Goal: Information Seeking & Learning: Learn about a topic

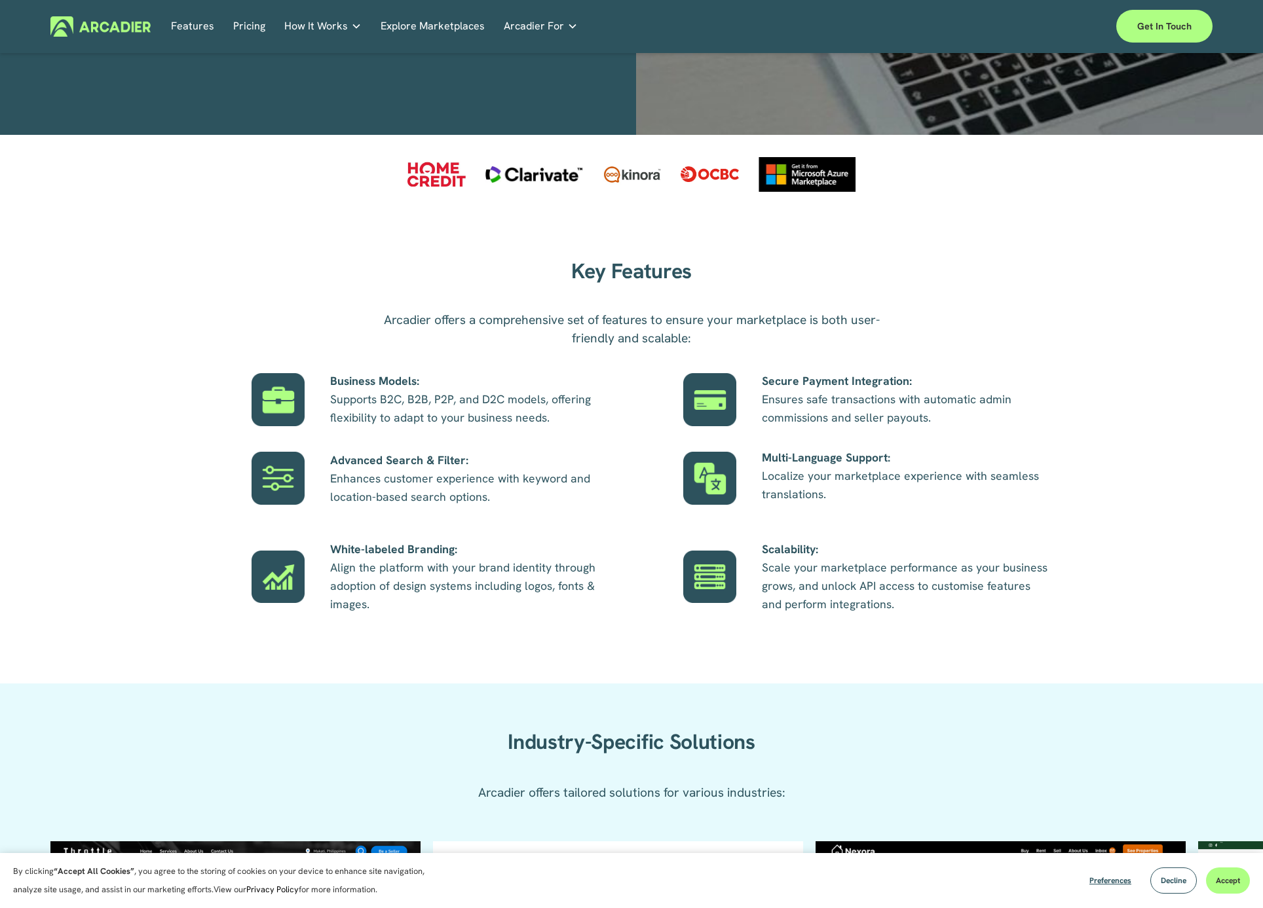
scroll to position [589, 0]
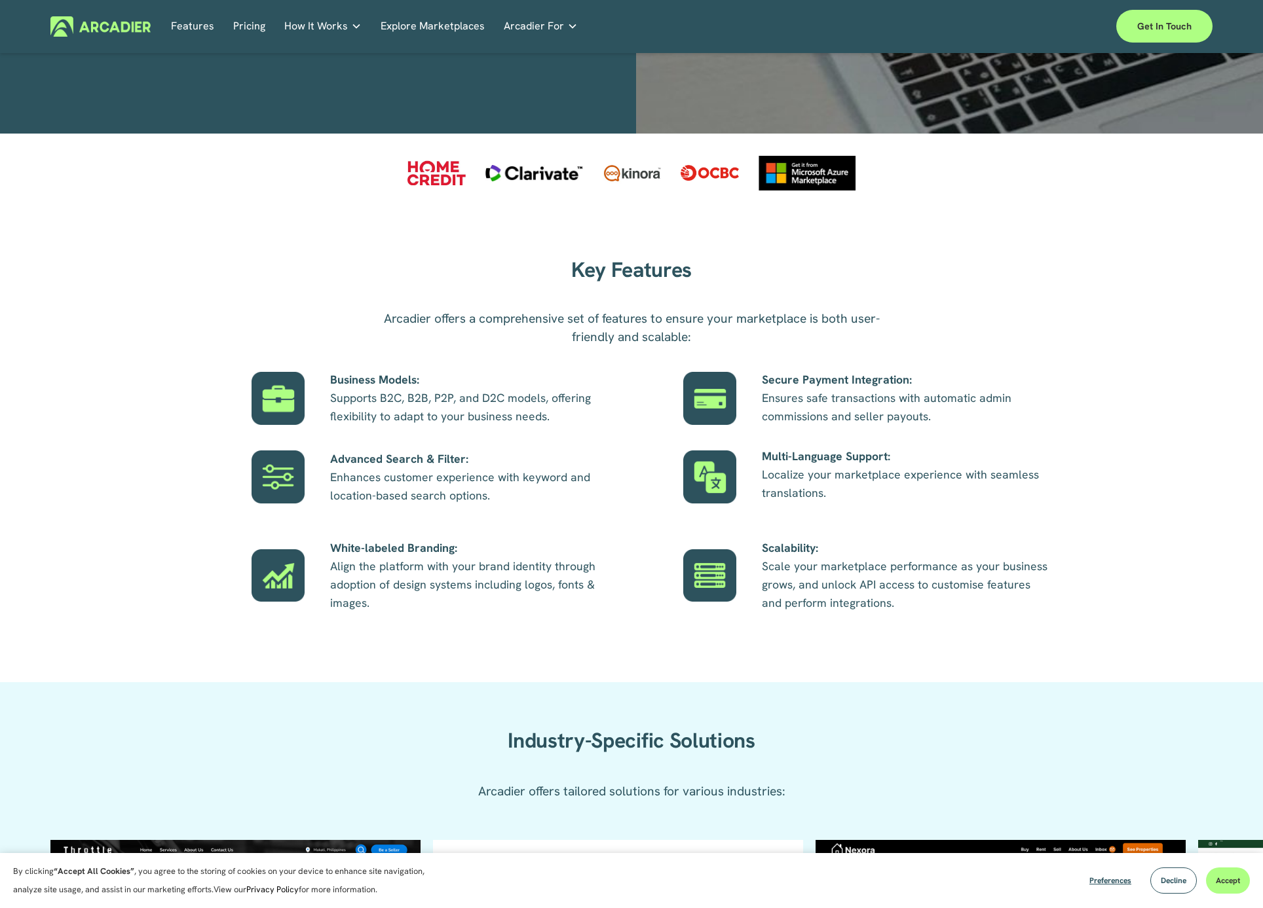
click at [456, 24] on link "Explore Marketplaces" at bounding box center [433, 26] width 104 height 20
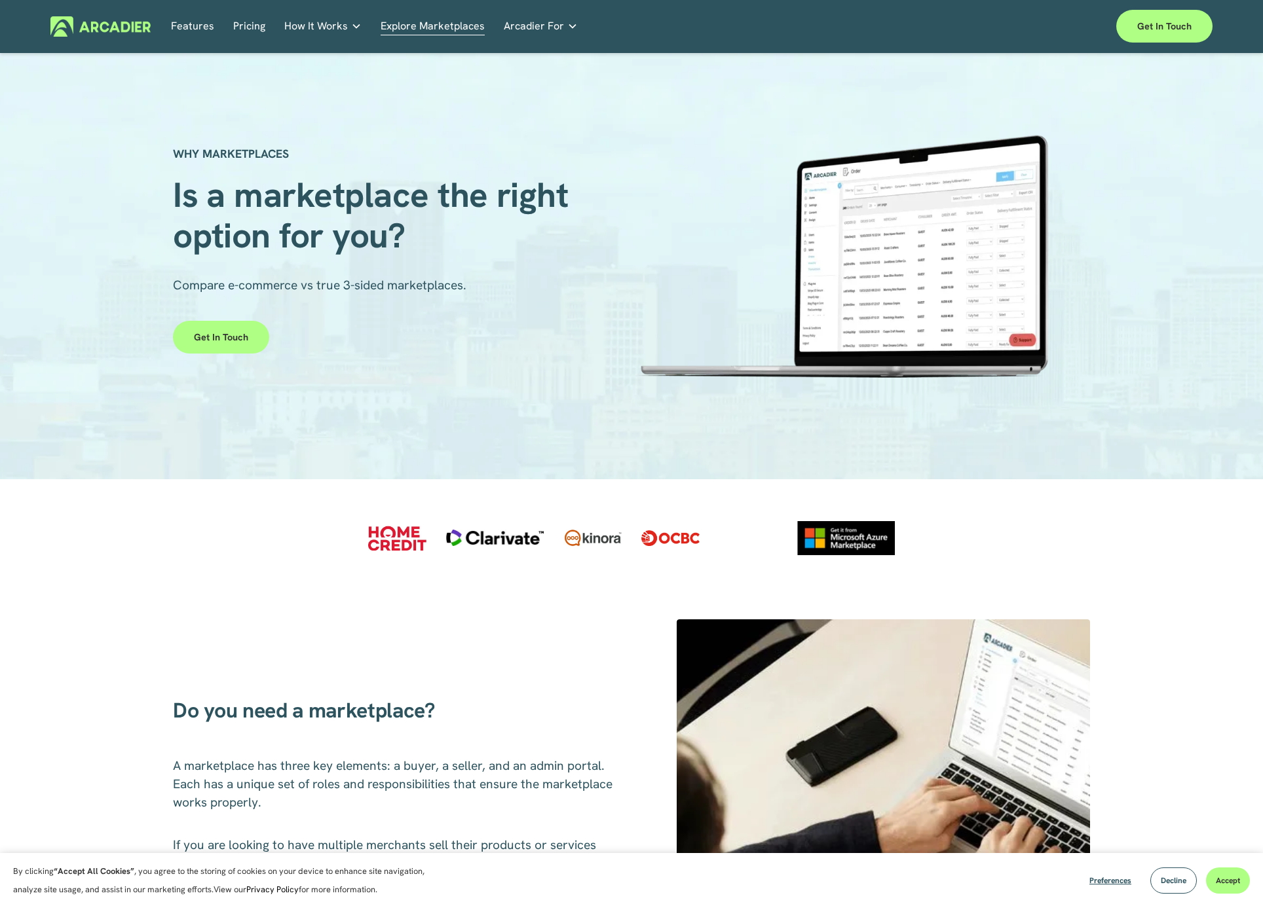
click at [126, 29] on img at bounding box center [100, 26] width 100 height 20
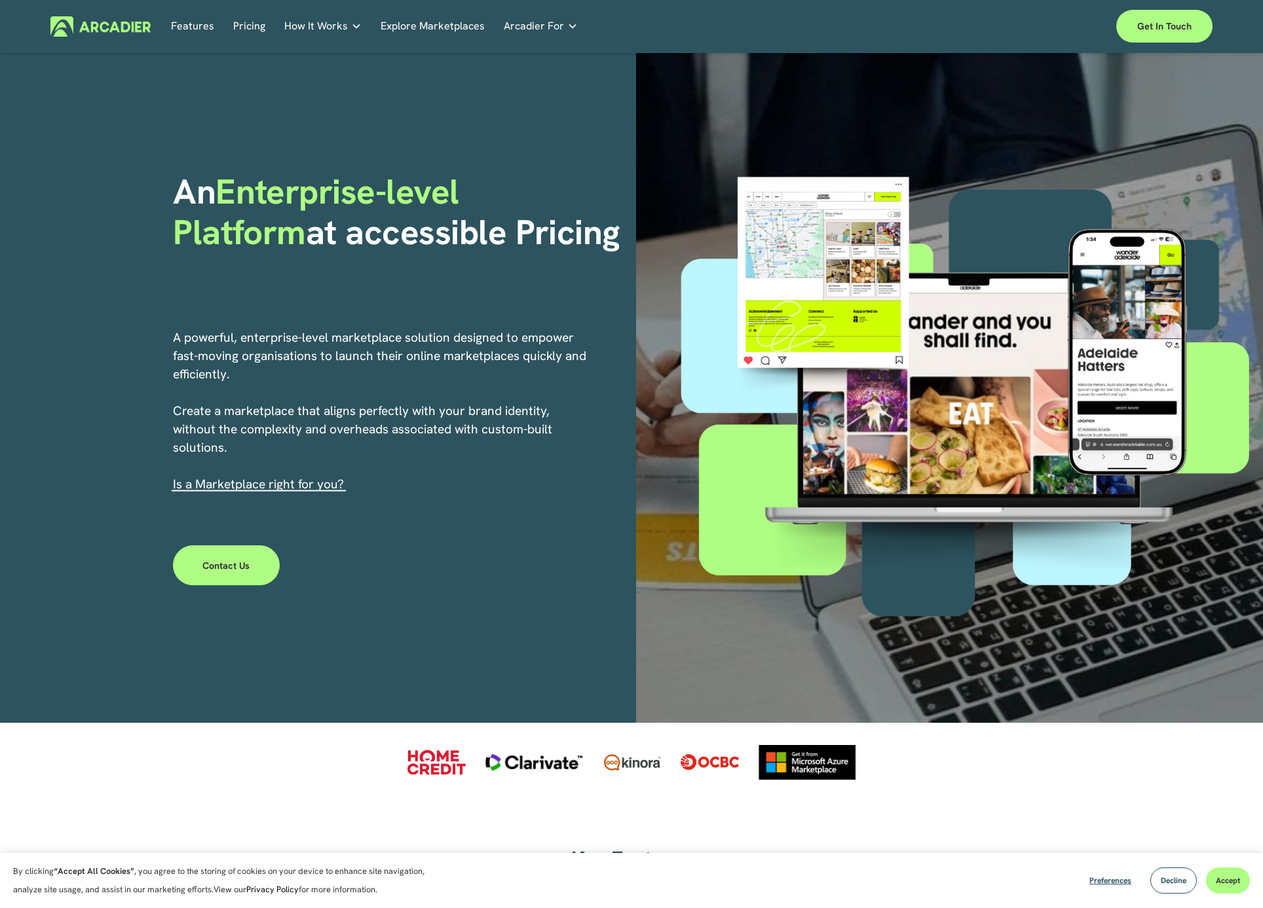
click at [248, 24] on link "Pricing" at bounding box center [249, 26] width 32 height 20
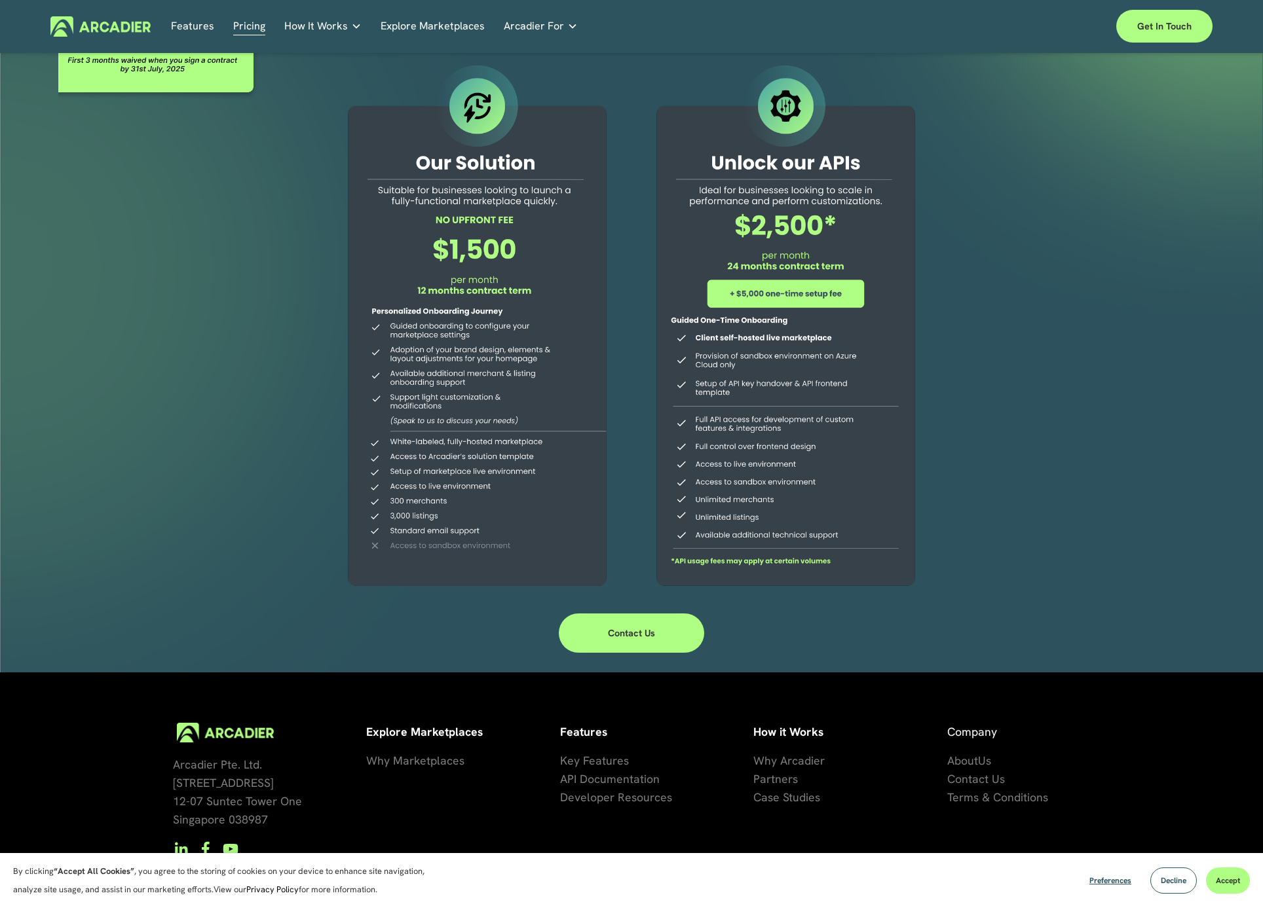
scroll to position [102, 0]
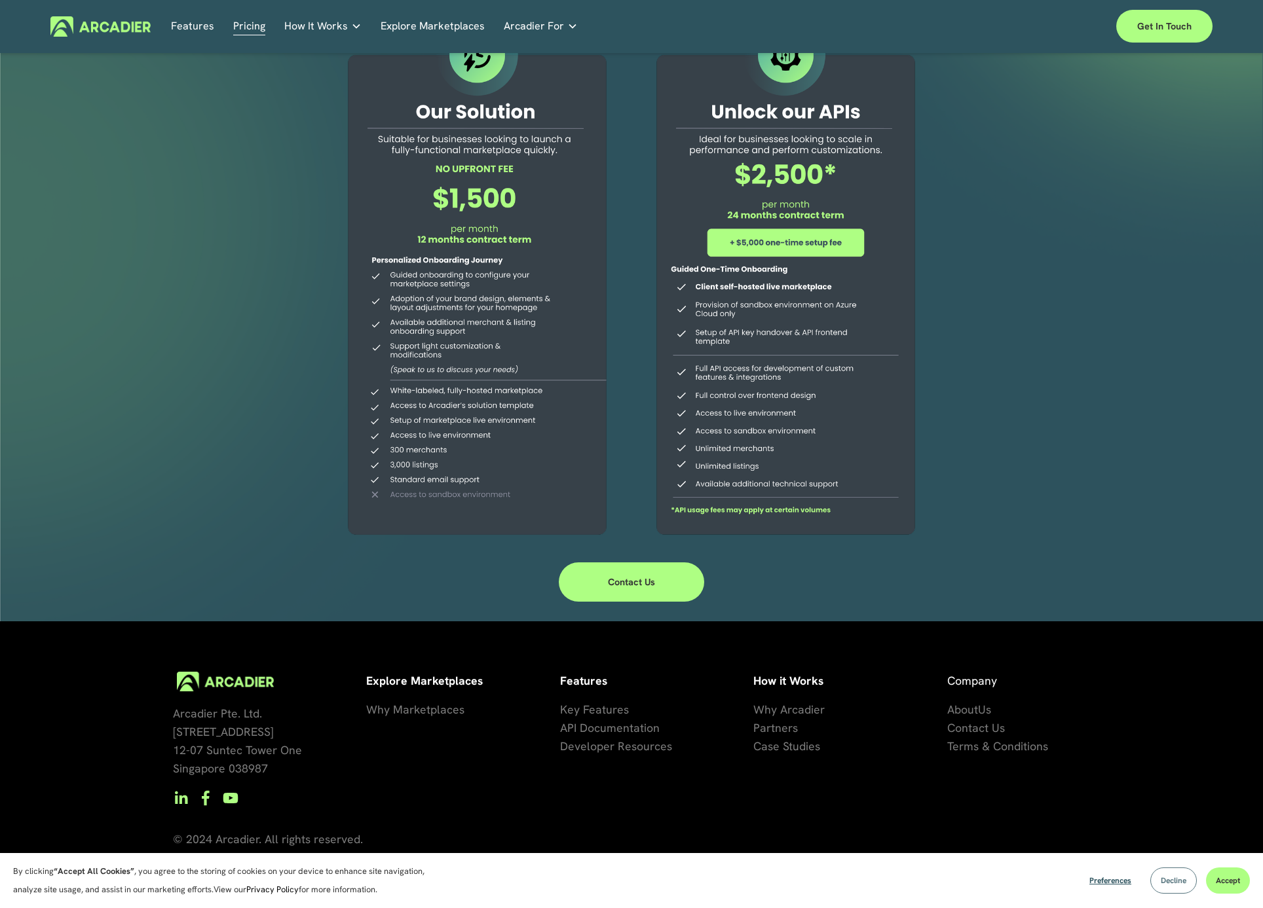
click at [1182, 887] on button "Decline" at bounding box center [1173, 881] width 47 height 26
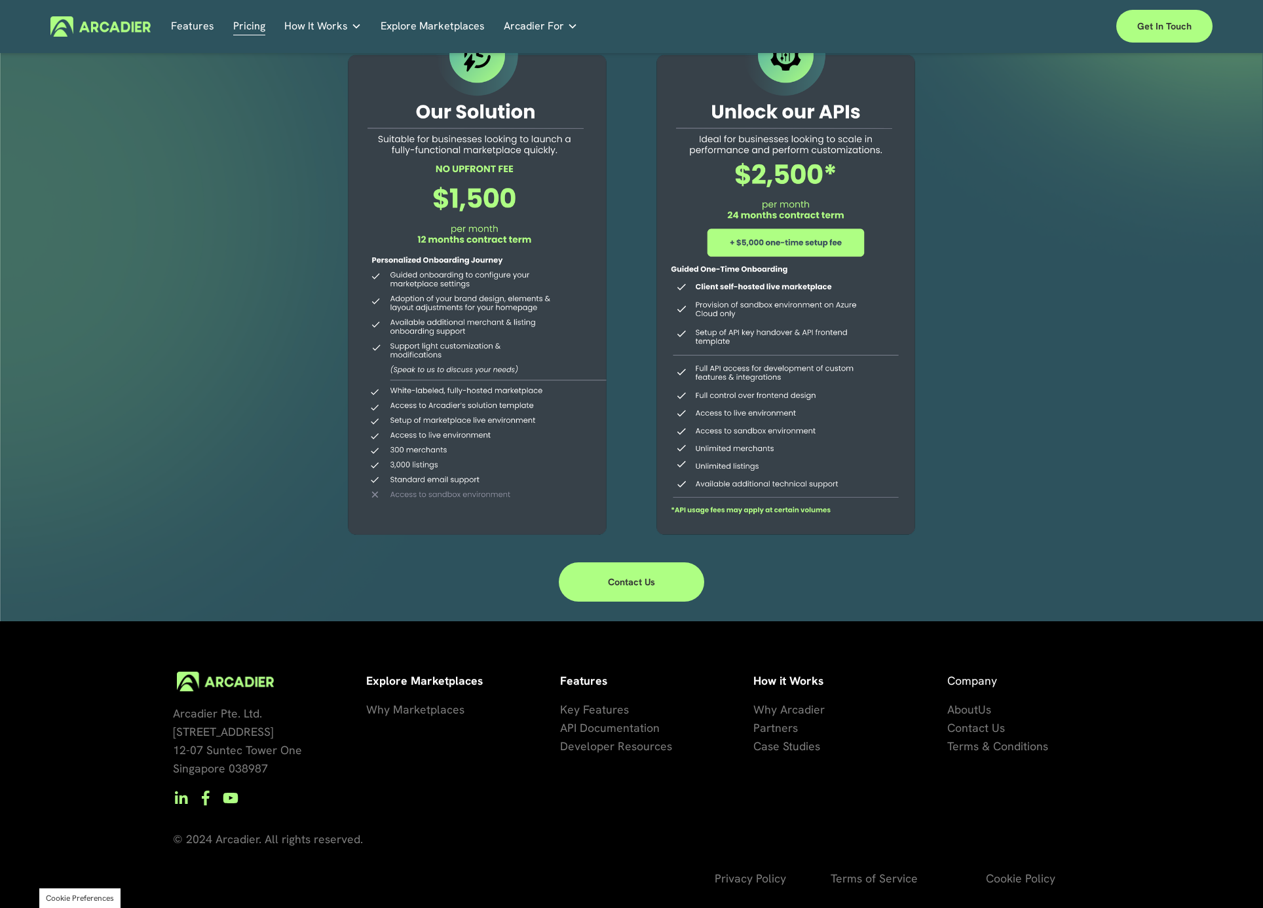
click at [1045, 375] on div at bounding box center [631, 287] width 1263 height 670
